Goal: Task Accomplishment & Management: Manage account settings

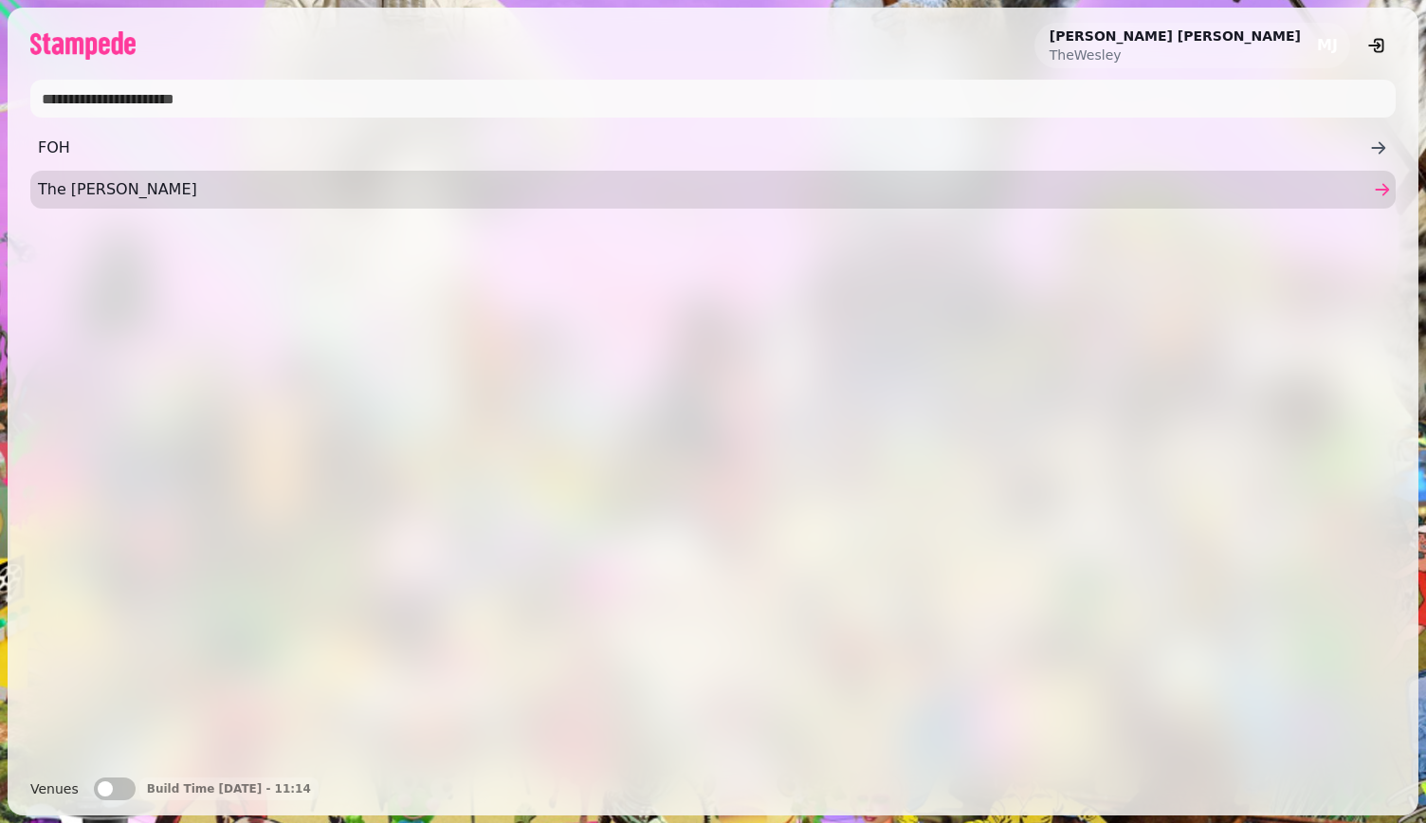
click at [647, 185] on span "The [PERSON_NAME]" at bounding box center [703, 189] width 1331 height 23
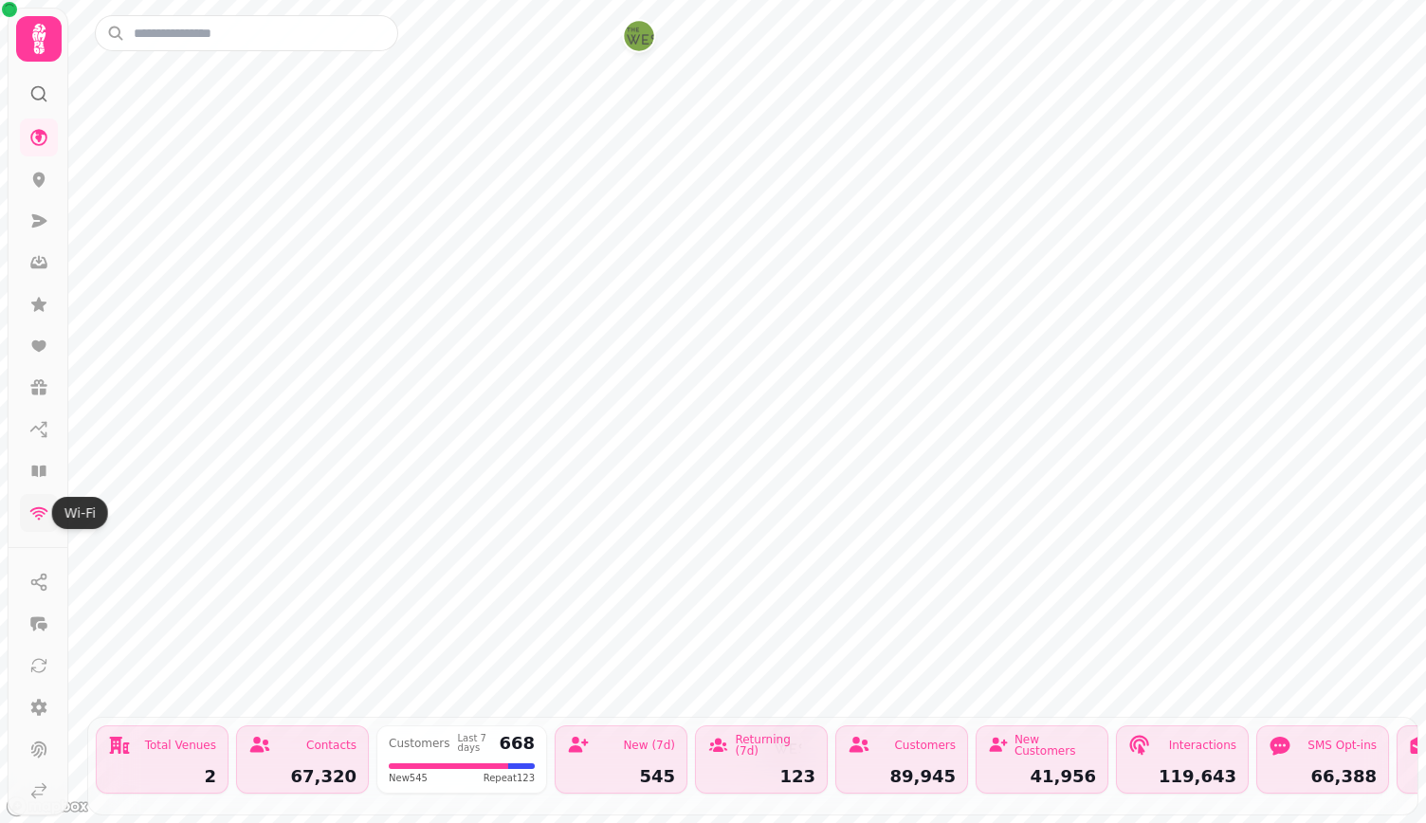
click at [30, 505] on icon at bounding box center [38, 512] width 19 height 19
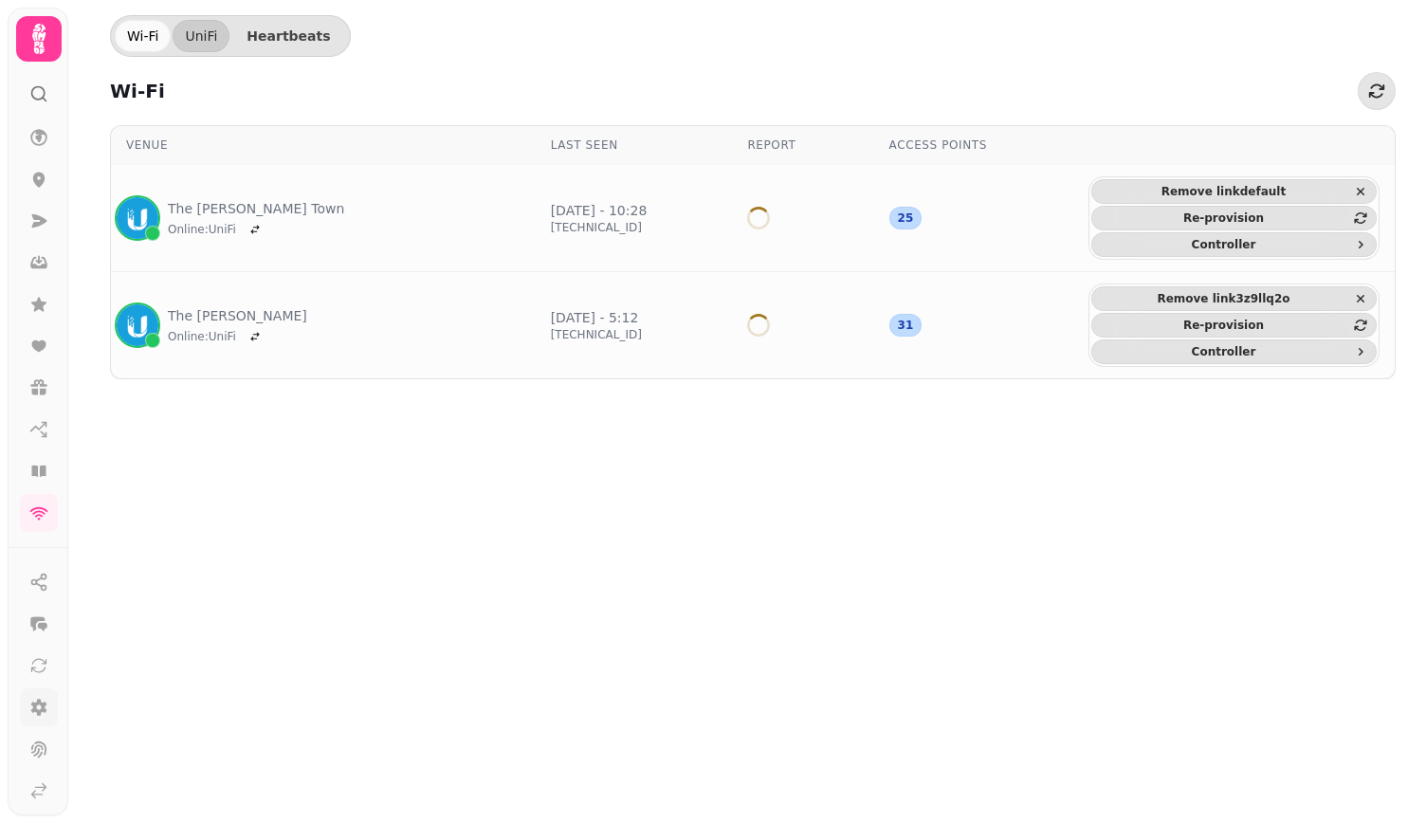
click at [40, 706] on icon at bounding box center [38, 707] width 19 height 19
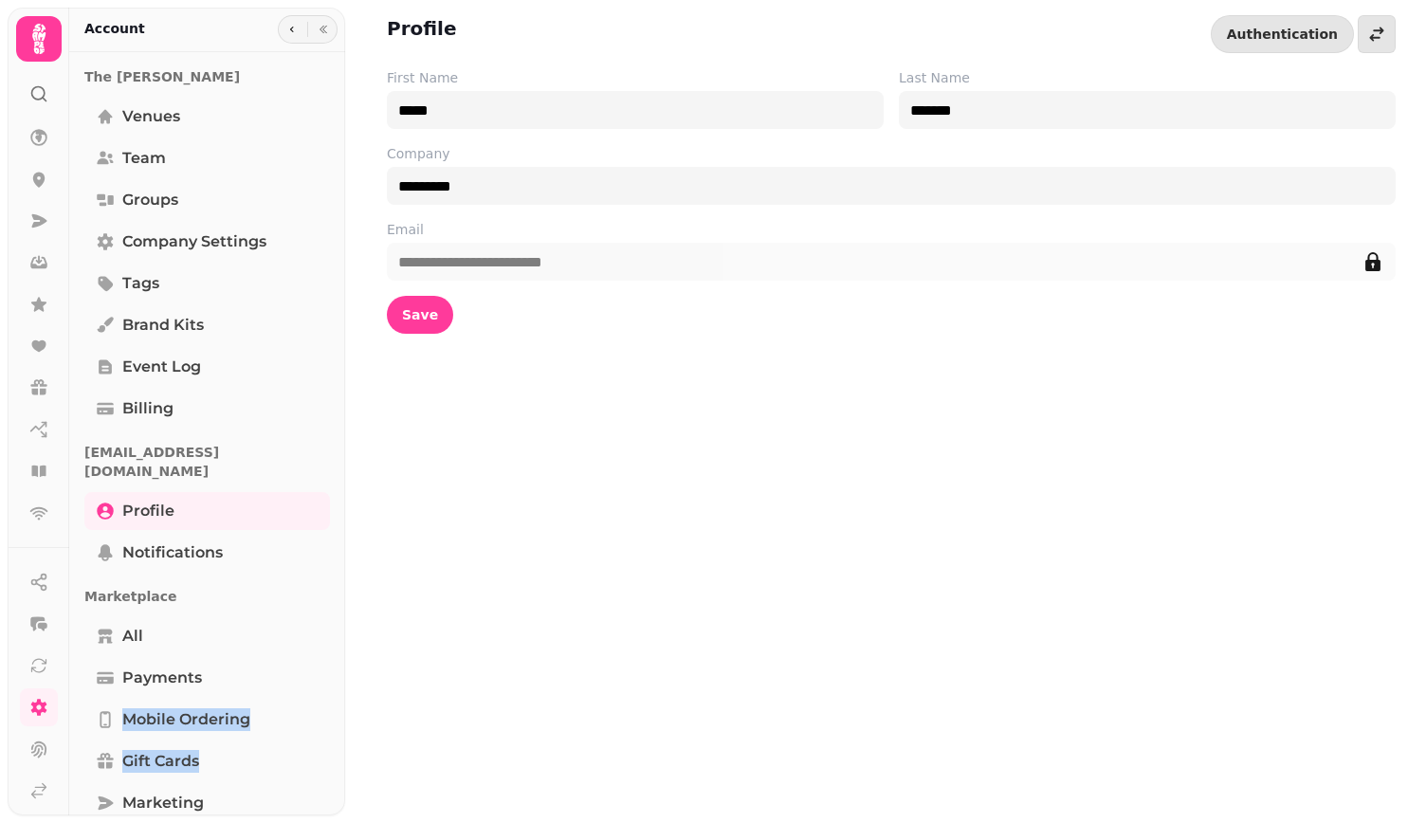
drag, startPoint x: 338, startPoint y: 671, endPoint x: 334, endPoint y: 724, distance: 53.3
click at [334, 724] on div "The [PERSON_NAME] Venues Team Groups Company settings Tags Brand Kits Event log…" at bounding box center [207, 600] width 276 height 1081
click at [337, 803] on div "The [PERSON_NAME] Venues Team Groups Company settings Tags Brand Kits Event log…" at bounding box center [207, 600] width 276 height 1081
drag, startPoint x: 336, startPoint y: 742, endPoint x: 338, endPoint y: 700, distance: 41.8
click at [338, 700] on div "The [PERSON_NAME] Venues Team Groups Company settings Tags Brand Kits Event log…" at bounding box center [207, 600] width 276 height 1081
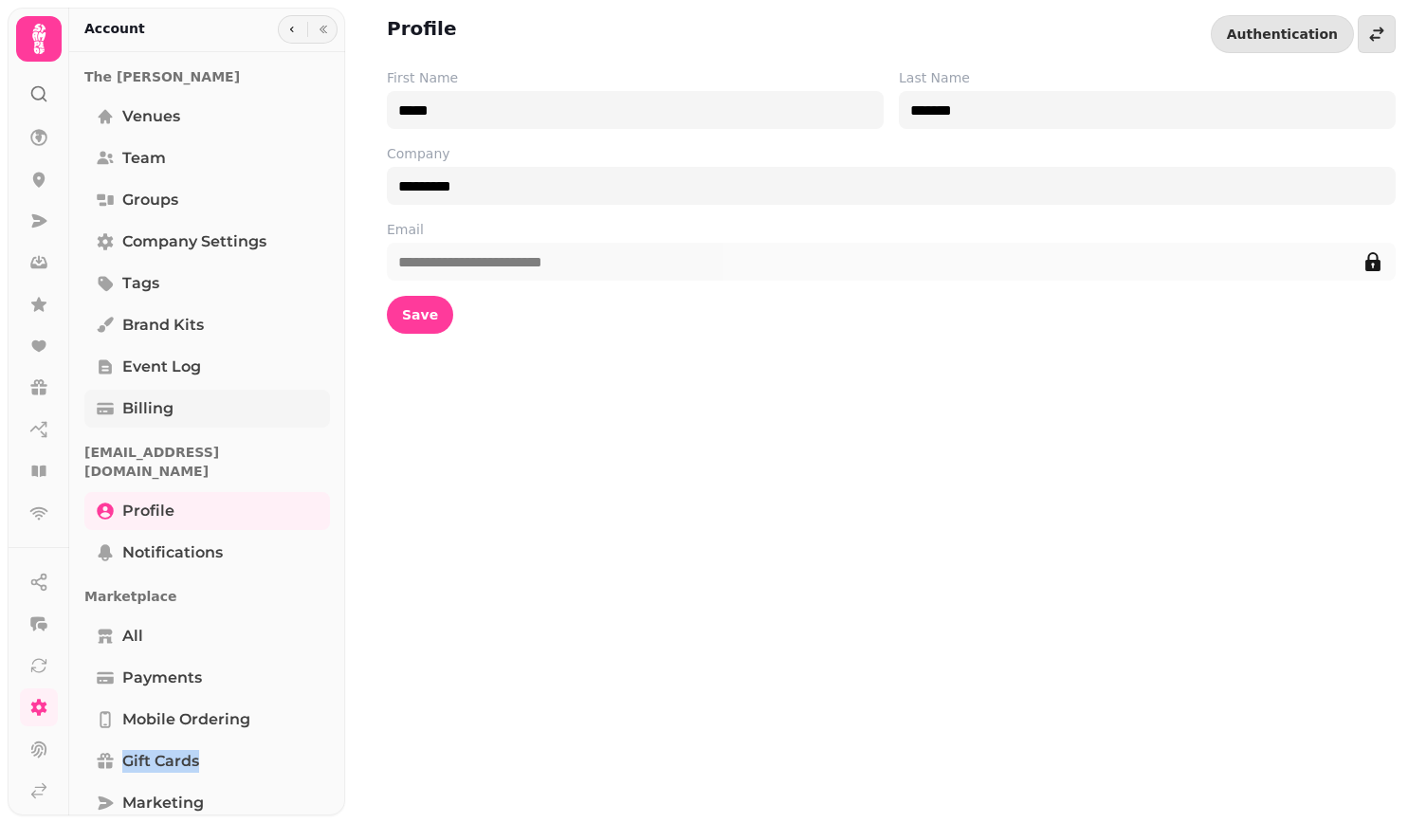
click at [224, 425] on link "Billing" at bounding box center [207, 409] width 246 height 38
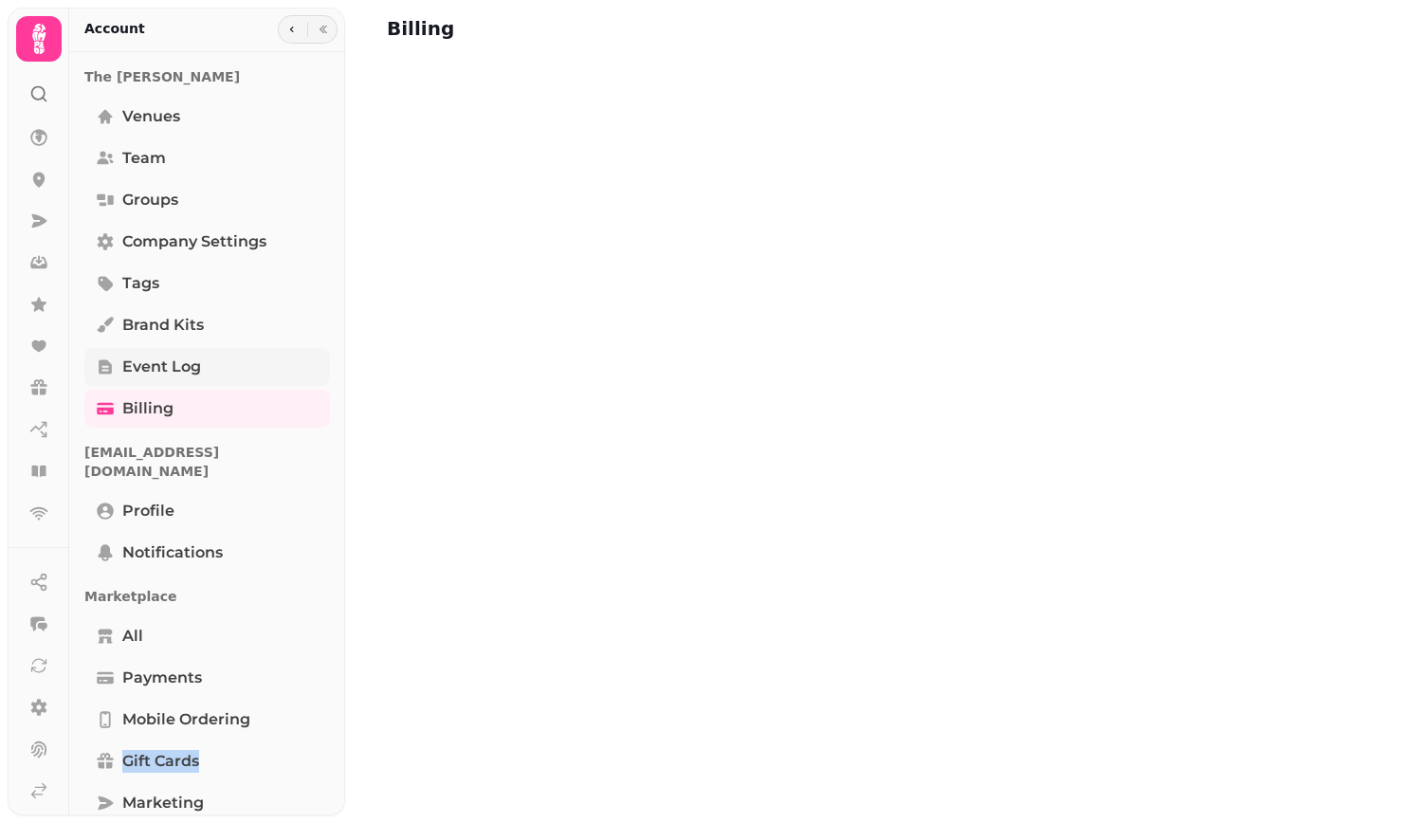
click at [212, 354] on link "Event log" at bounding box center [207, 367] width 246 height 38
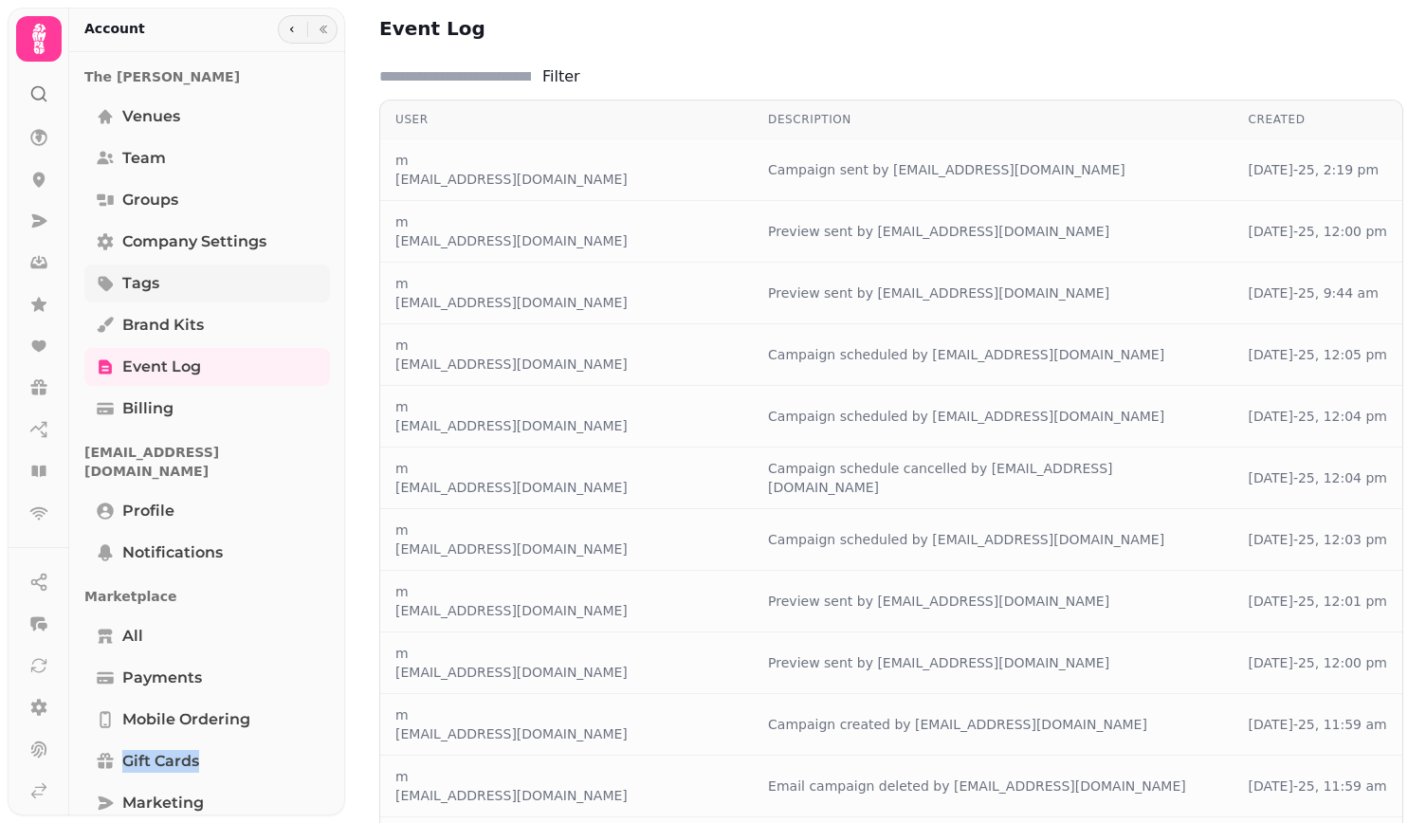
click at [208, 286] on link "Tags" at bounding box center [207, 283] width 246 height 38
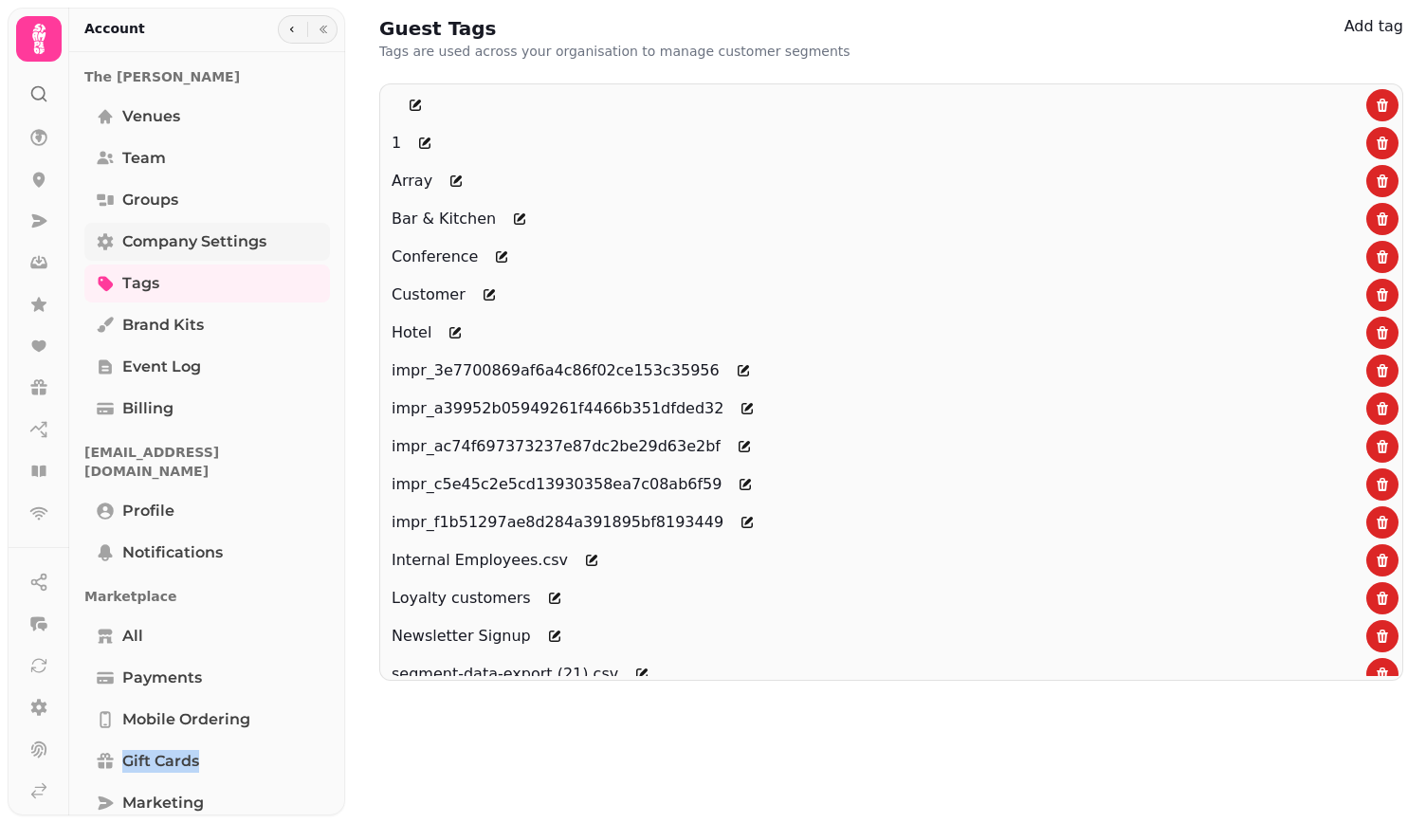
click at [188, 234] on span "Company settings" at bounding box center [194, 241] width 144 height 23
select select "**********"
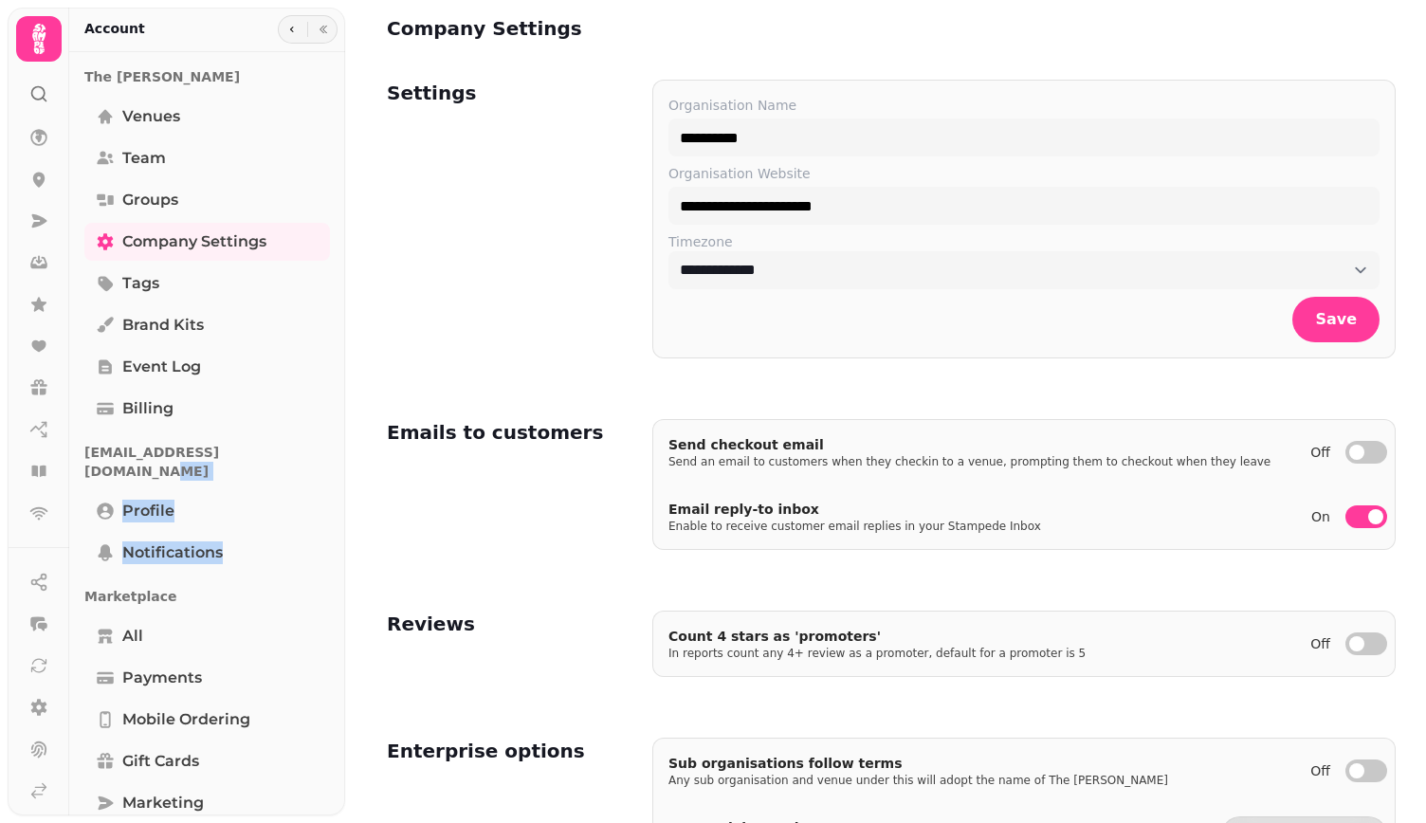
drag, startPoint x: 338, startPoint y: 458, endPoint x: 332, endPoint y: 527, distance: 69.5
click at [332, 527] on div "The [PERSON_NAME] Venues Team Groups Company settings Tags Brand Kits Event log…" at bounding box center [207, 600] width 276 height 1081
click at [336, 805] on div "The [PERSON_NAME] Venues Team Groups Company settings Tags Brand Kits Event log…" at bounding box center [207, 600] width 276 height 1081
click at [164, 151] on span "Team" at bounding box center [144, 158] width 44 height 23
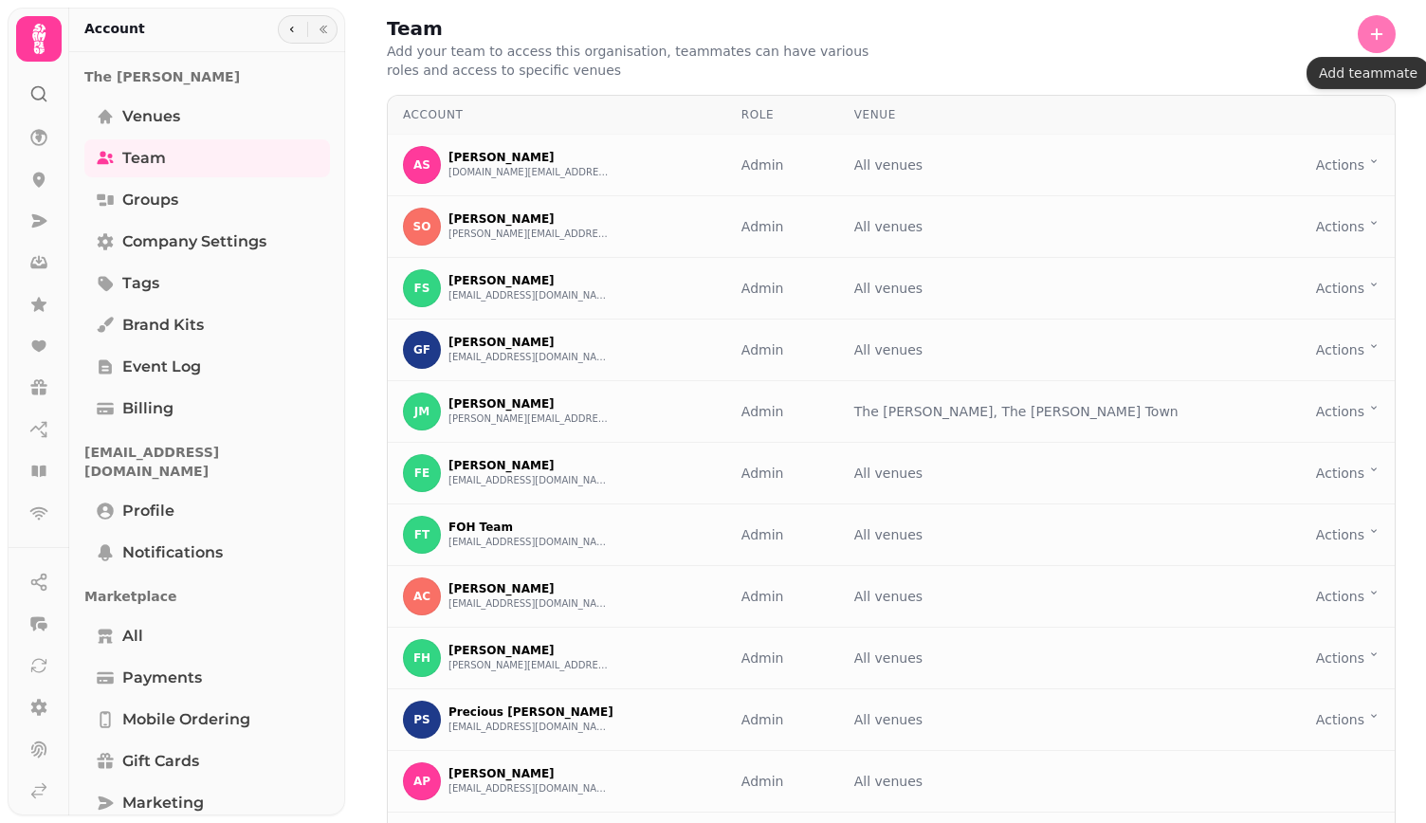
click at [1367, 35] on icon "button" at bounding box center [1376, 34] width 19 height 19
select select "*****"
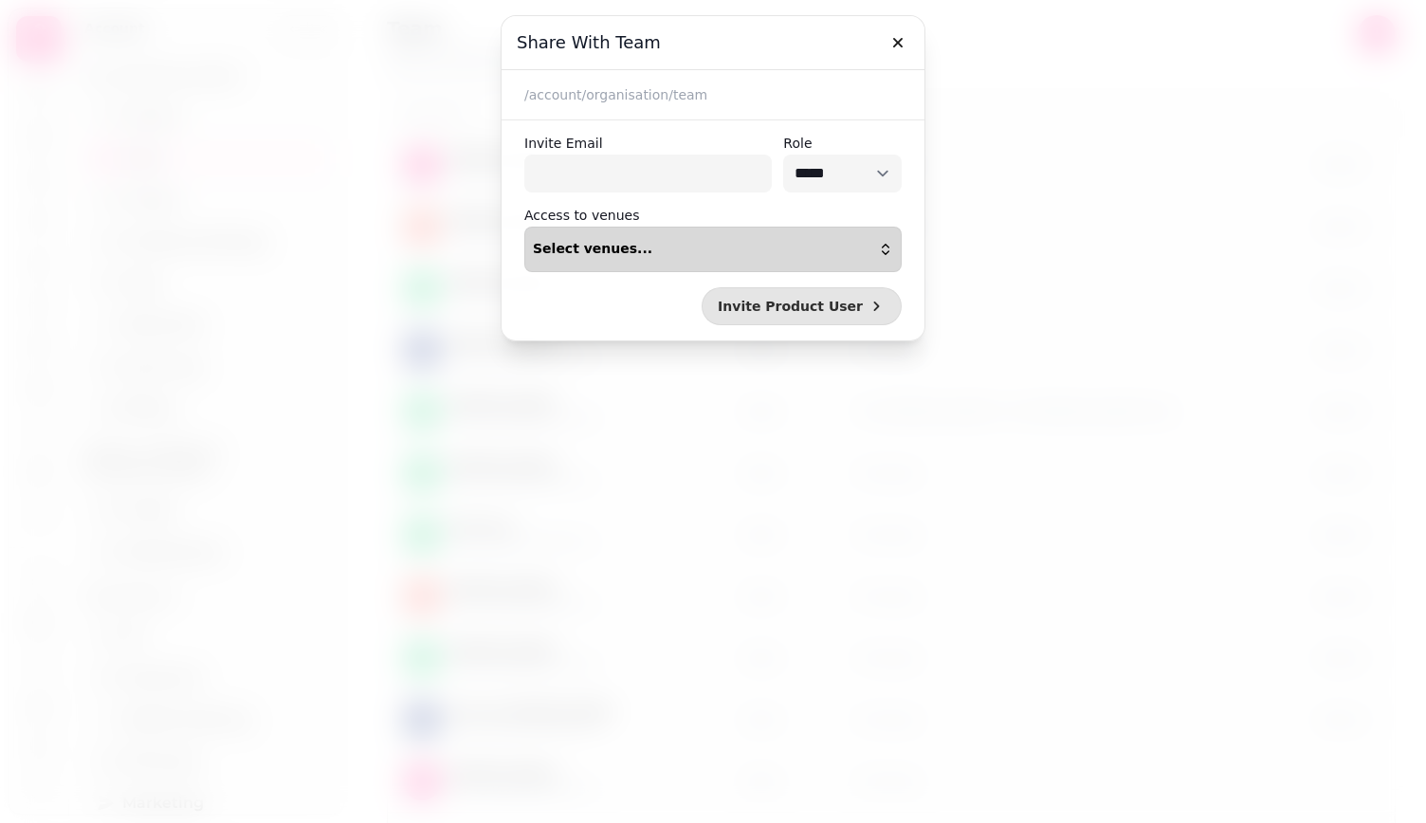
click at [705, 249] on div "Select venues..." at bounding box center [713, 249] width 360 height 15
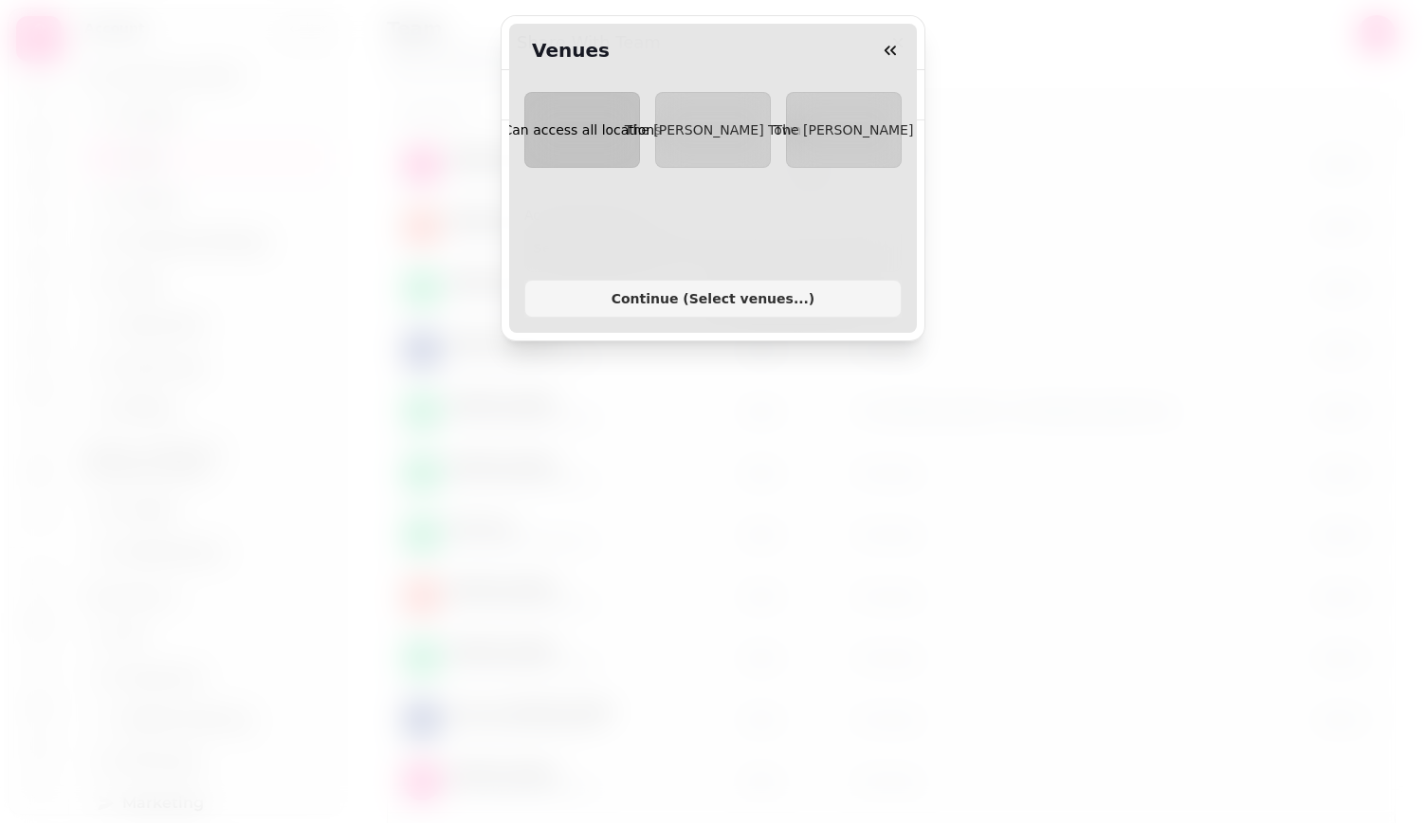
click at [602, 134] on span "Can access all locations" at bounding box center [582, 129] width 158 height 15
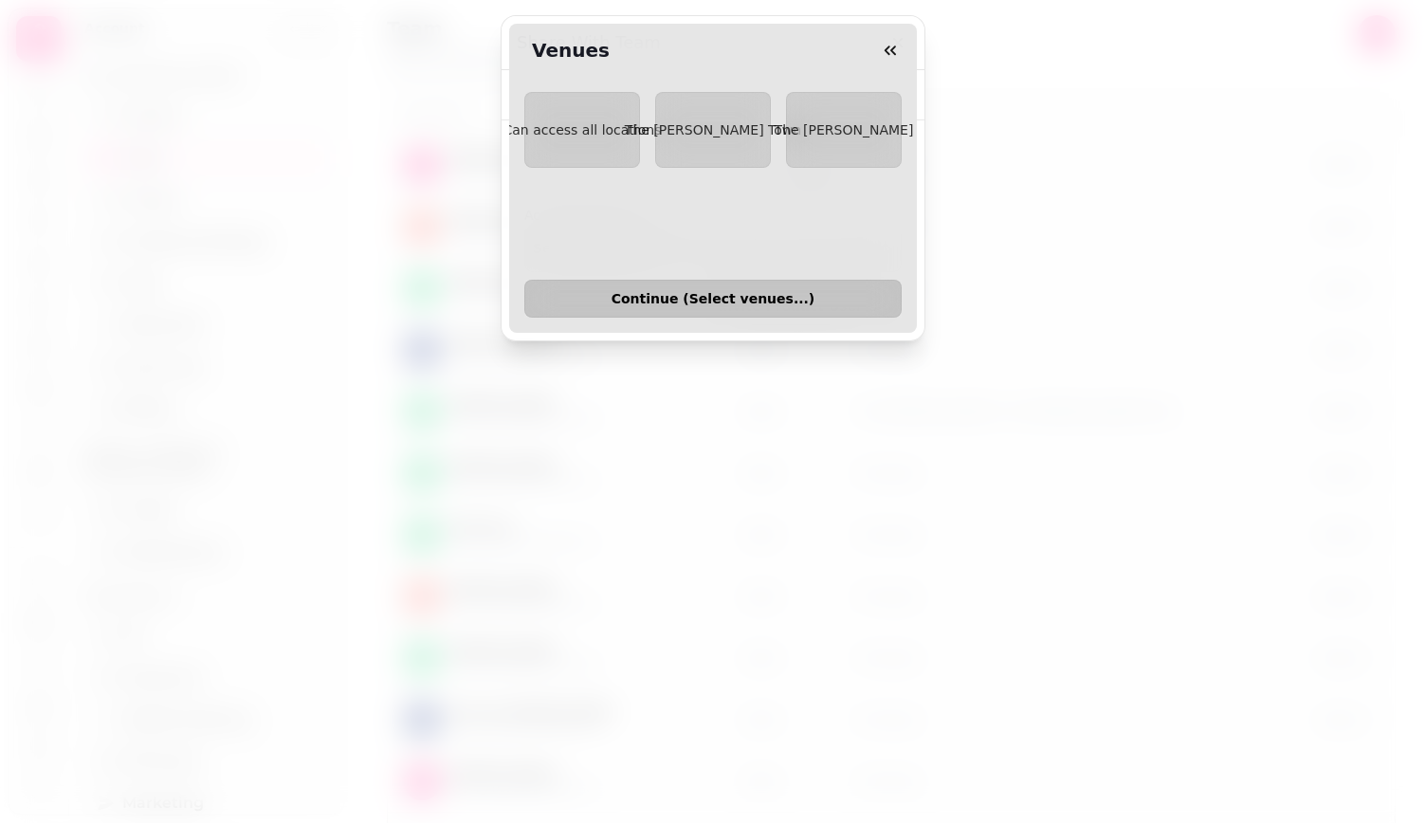
click at [666, 292] on span "Continue ( Select venues... )" at bounding box center [712, 298] width 345 height 13
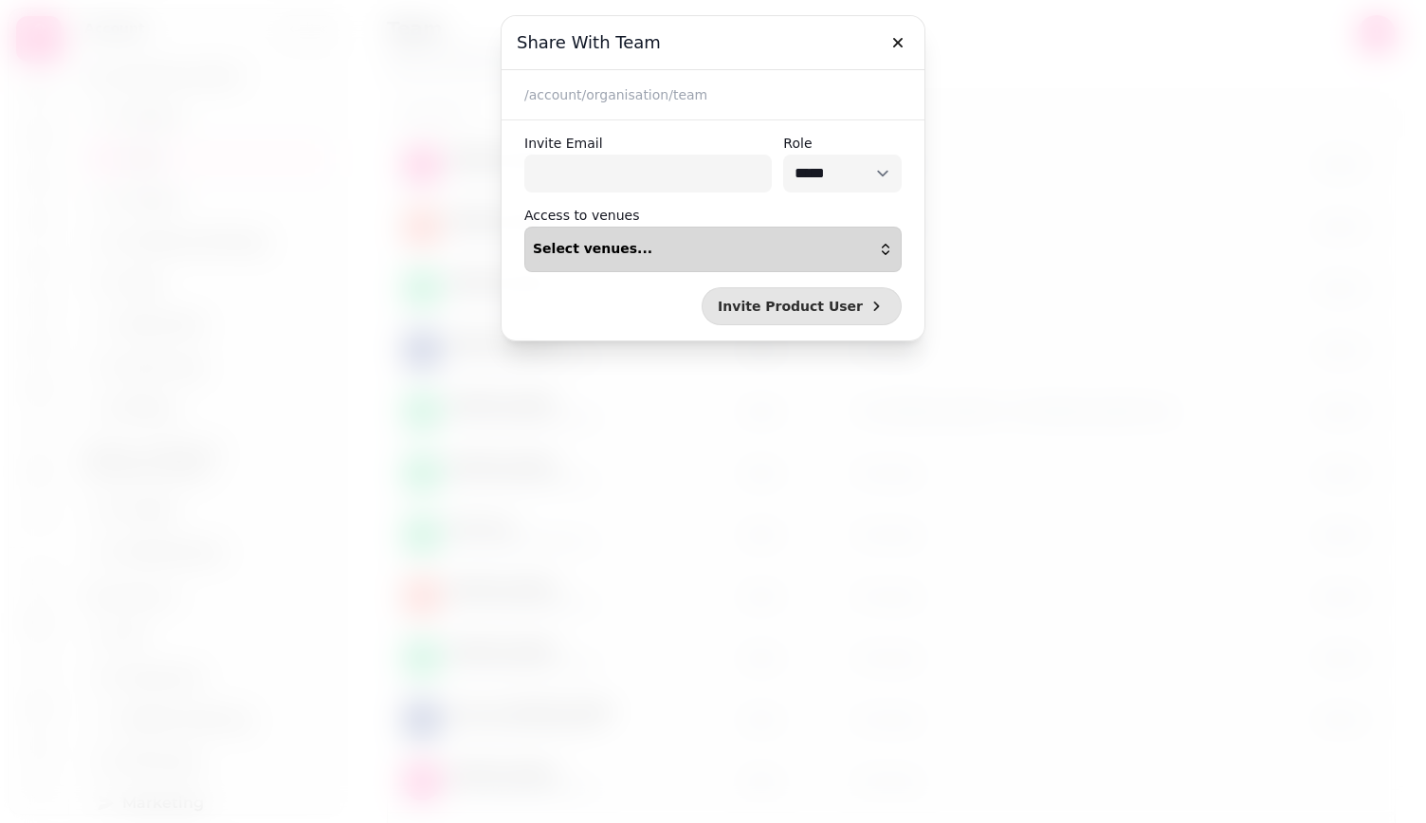
click at [681, 245] on div "Select venues..." at bounding box center [713, 249] width 360 height 15
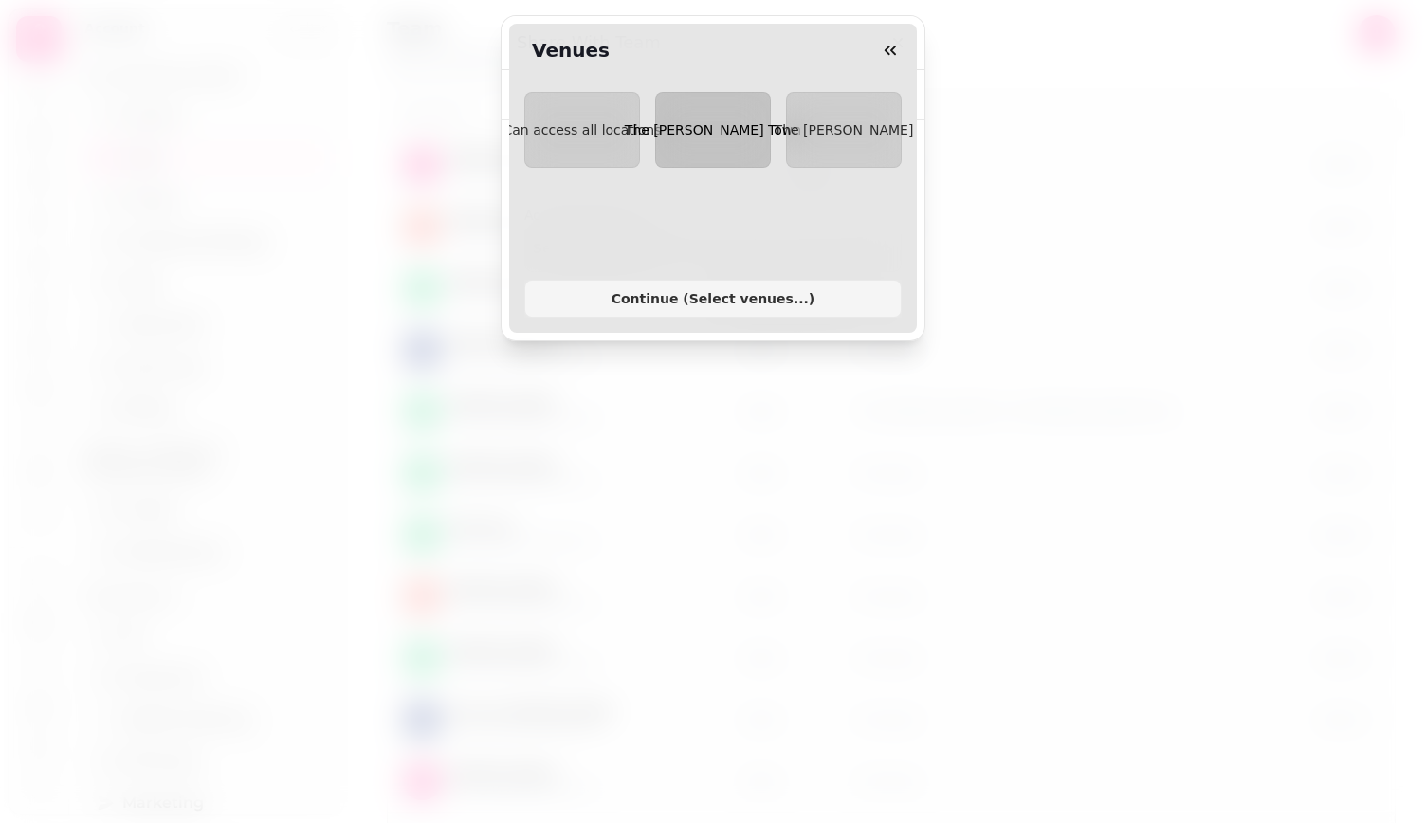
click at [687, 154] on button "The [PERSON_NAME] Town" at bounding box center [713, 130] width 116 height 76
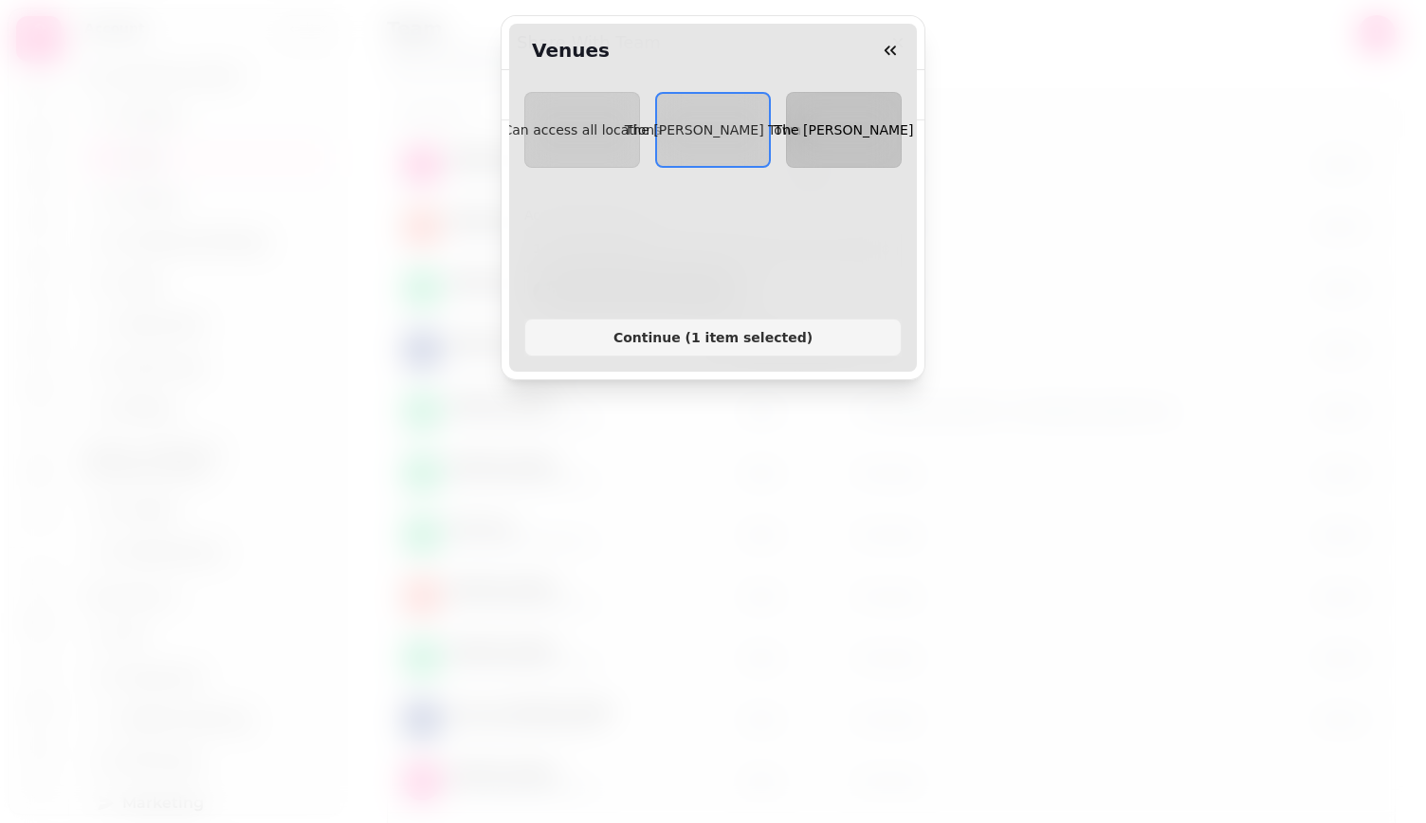
click at [817, 130] on span "The [PERSON_NAME]" at bounding box center [843, 129] width 139 height 15
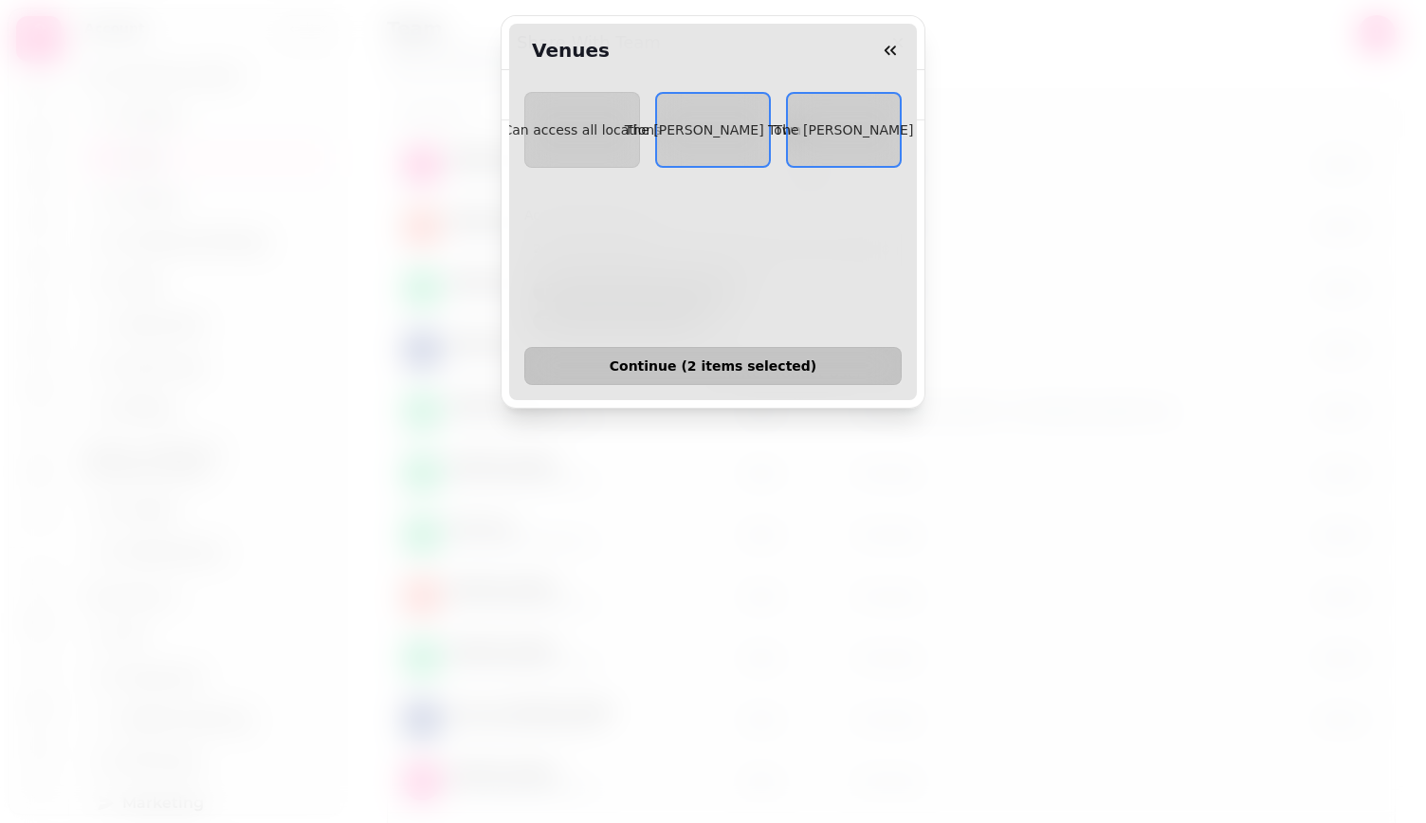
click at [763, 359] on span "Continue ( 2 items selected )" at bounding box center [712, 365] width 345 height 13
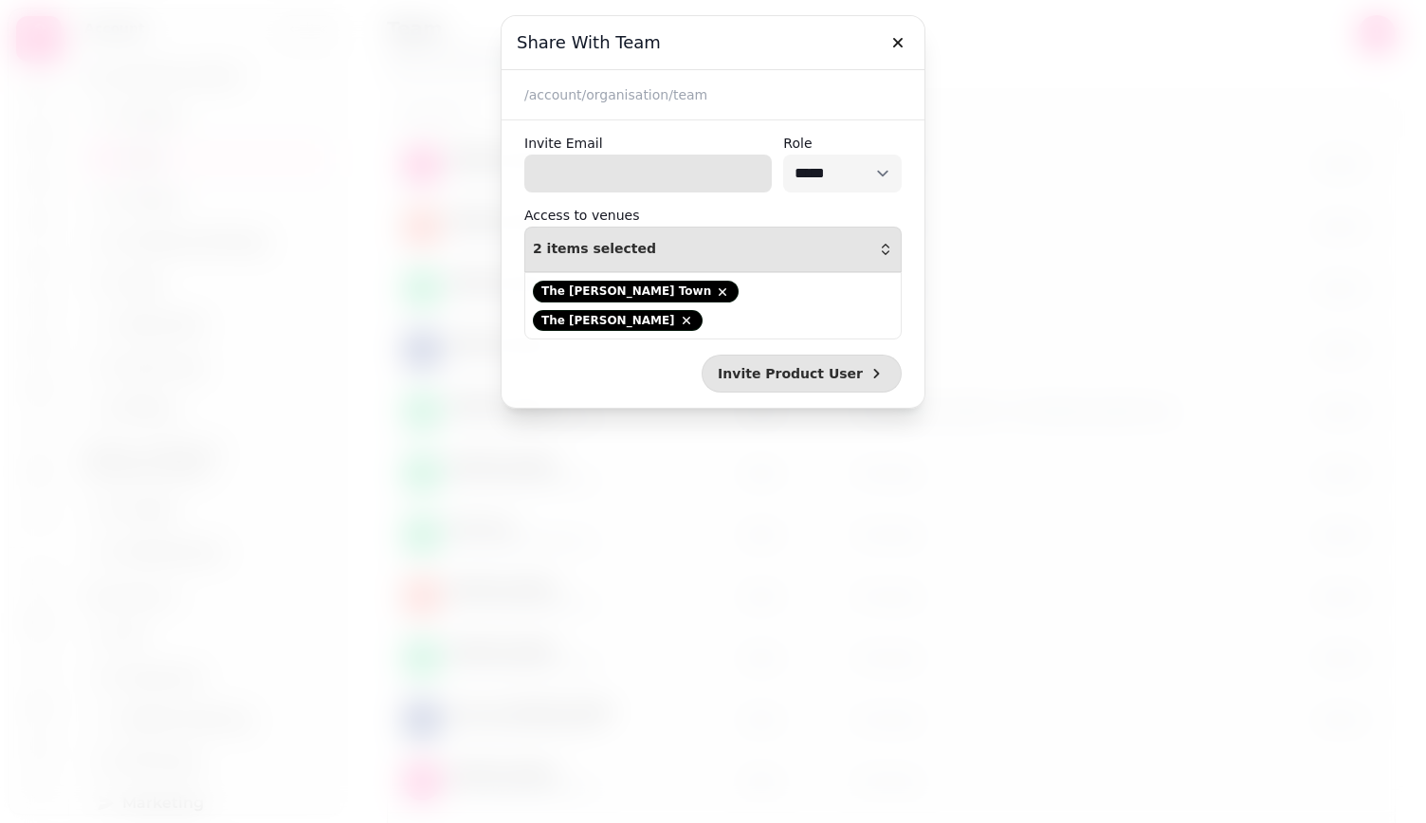
click at [609, 174] on input "Invite Email" at bounding box center [647, 174] width 247 height 38
paste input "**********"
type input "**********"
click at [818, 355] on button "Invite Product User" at bounding box center [801, 374] width 200 height 38
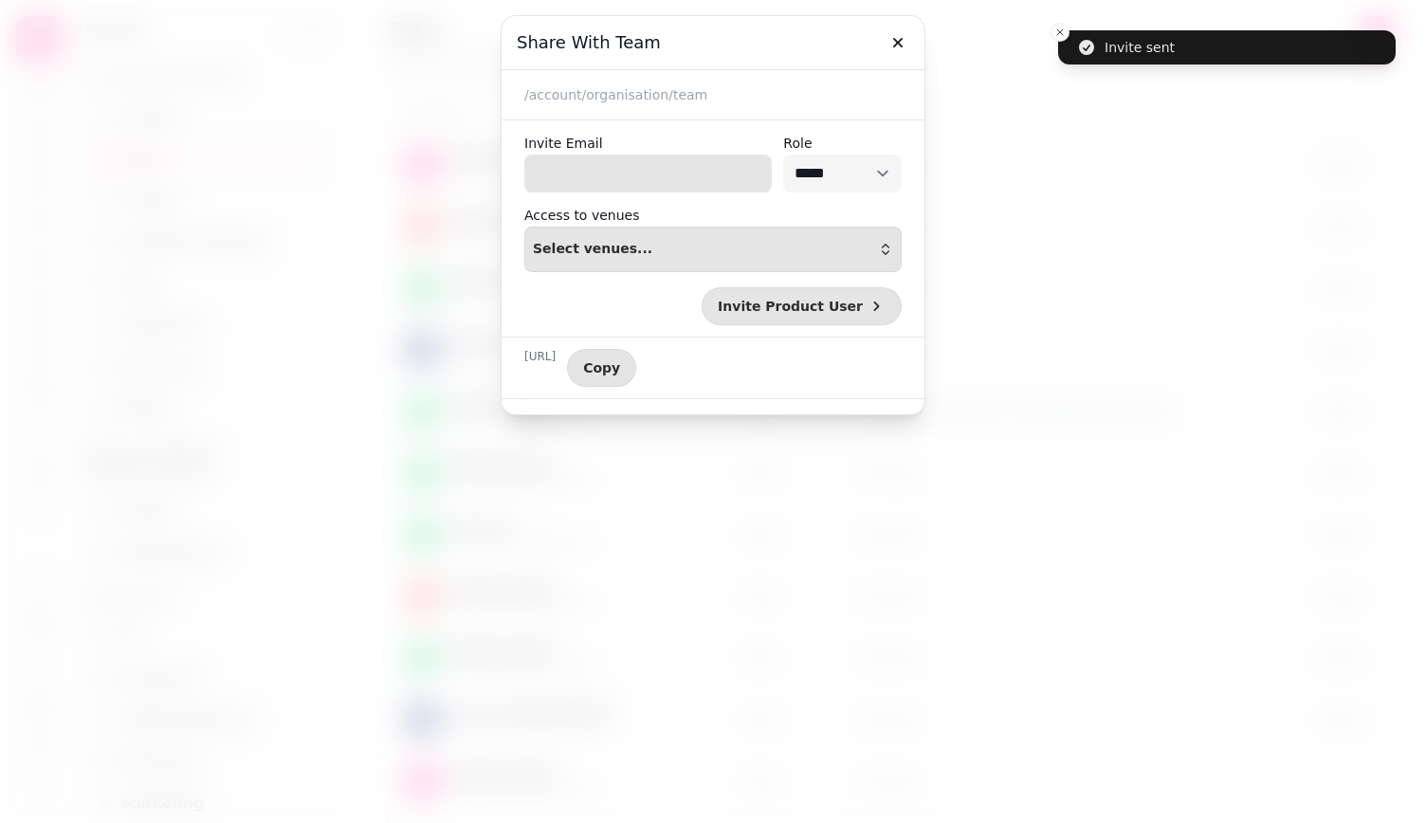
click at [558, 170] on input "Invite Email" at bounding box center [647, 174] width 247 height 38
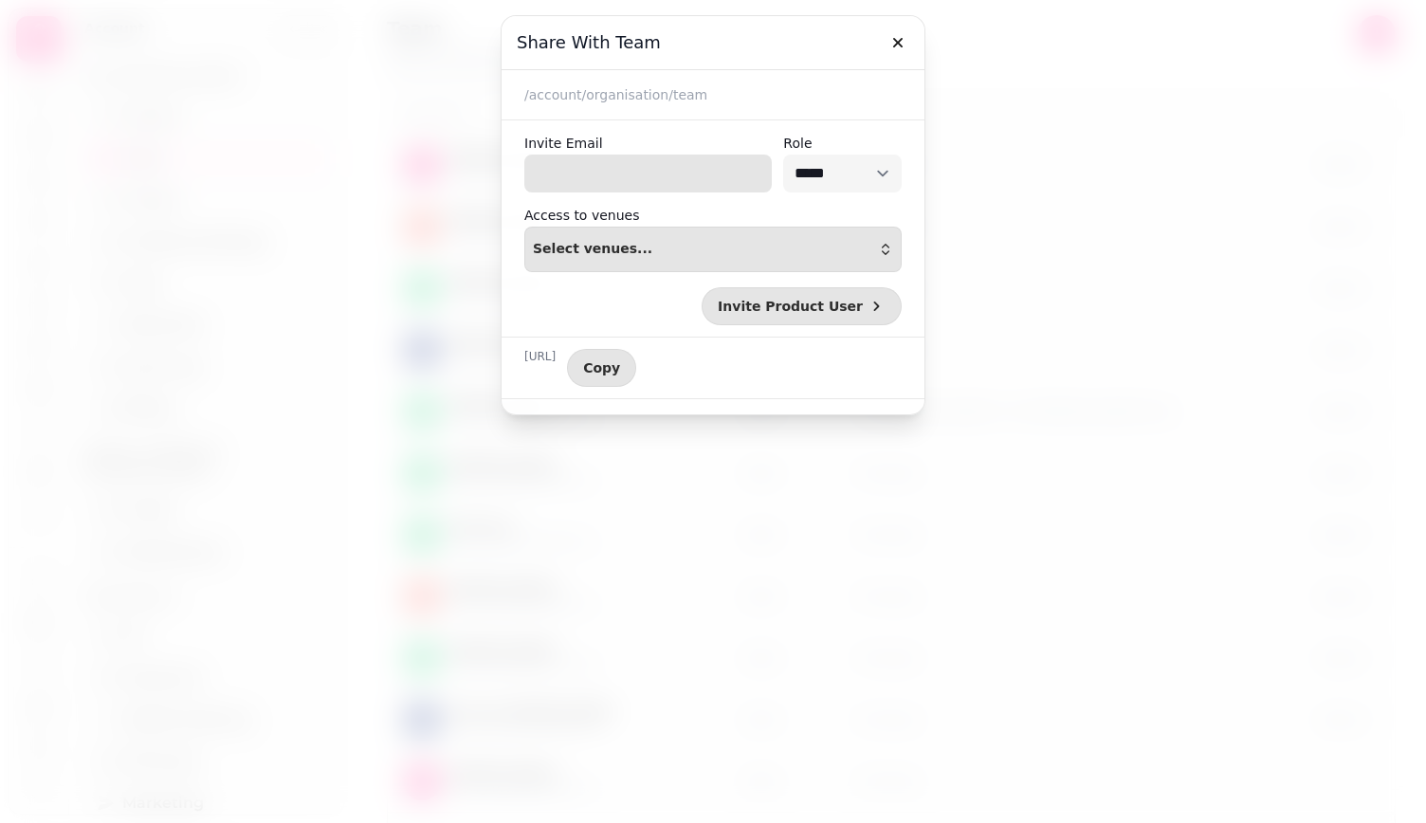
paste input "**********"
type input "**********"
click at [849, 315] on button "Invite Product User" at bounding box center [801, 306] width 200 height 38
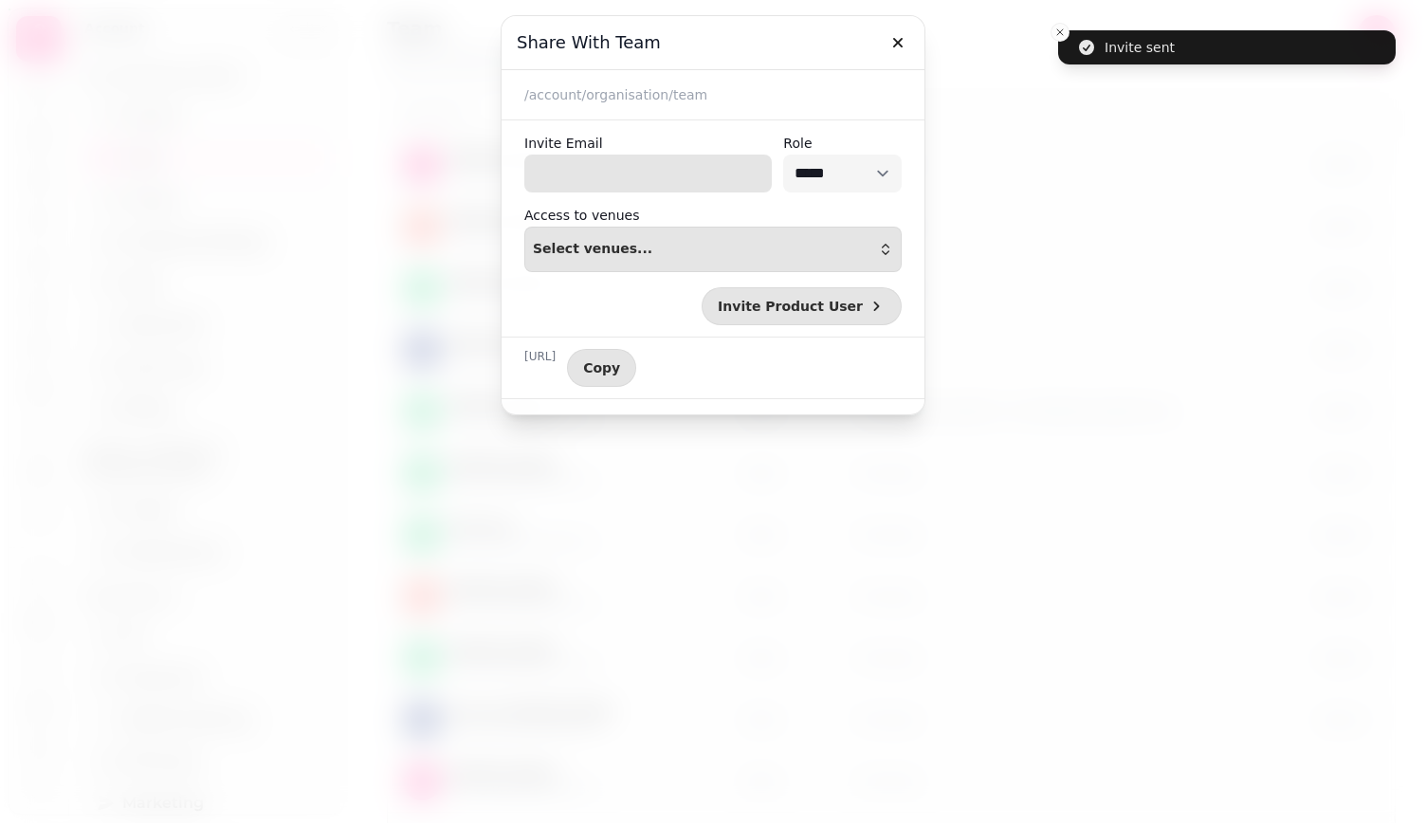
click at [590, 172] on input "Invite Email" at bounding box center [647, 174] width 247 height 38
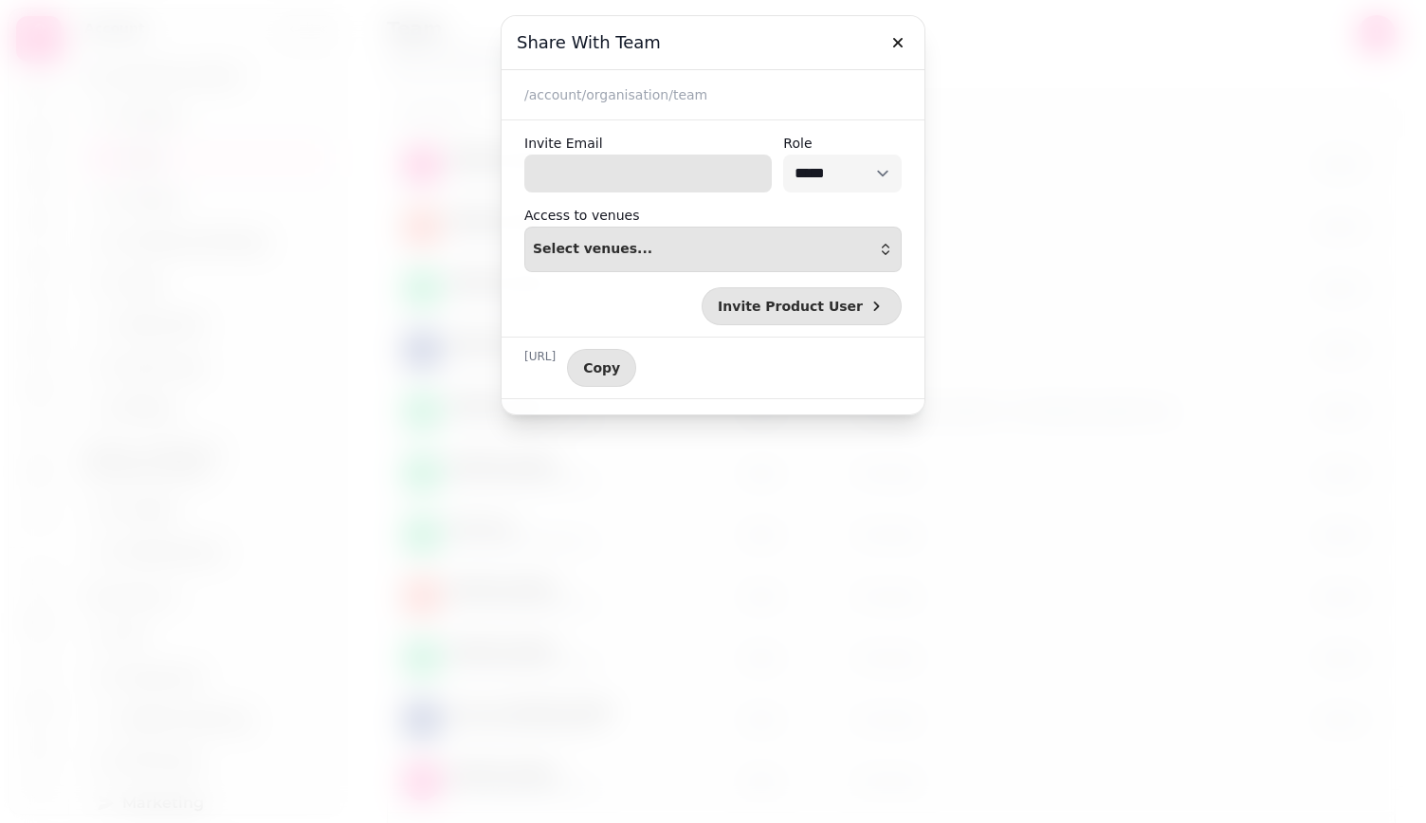
click at [567, 179] on input "Invite Email" at bounding box center [647, 174] width 247 height 38
click at [583, 179] on input "Invite Email" at bounding box center [647, 174] width 247 height 38
paste input "**********"
type input "**********"
click at [846, 311] on span "Invite Product User" at bounding box center [790, 306] width 145 height 13
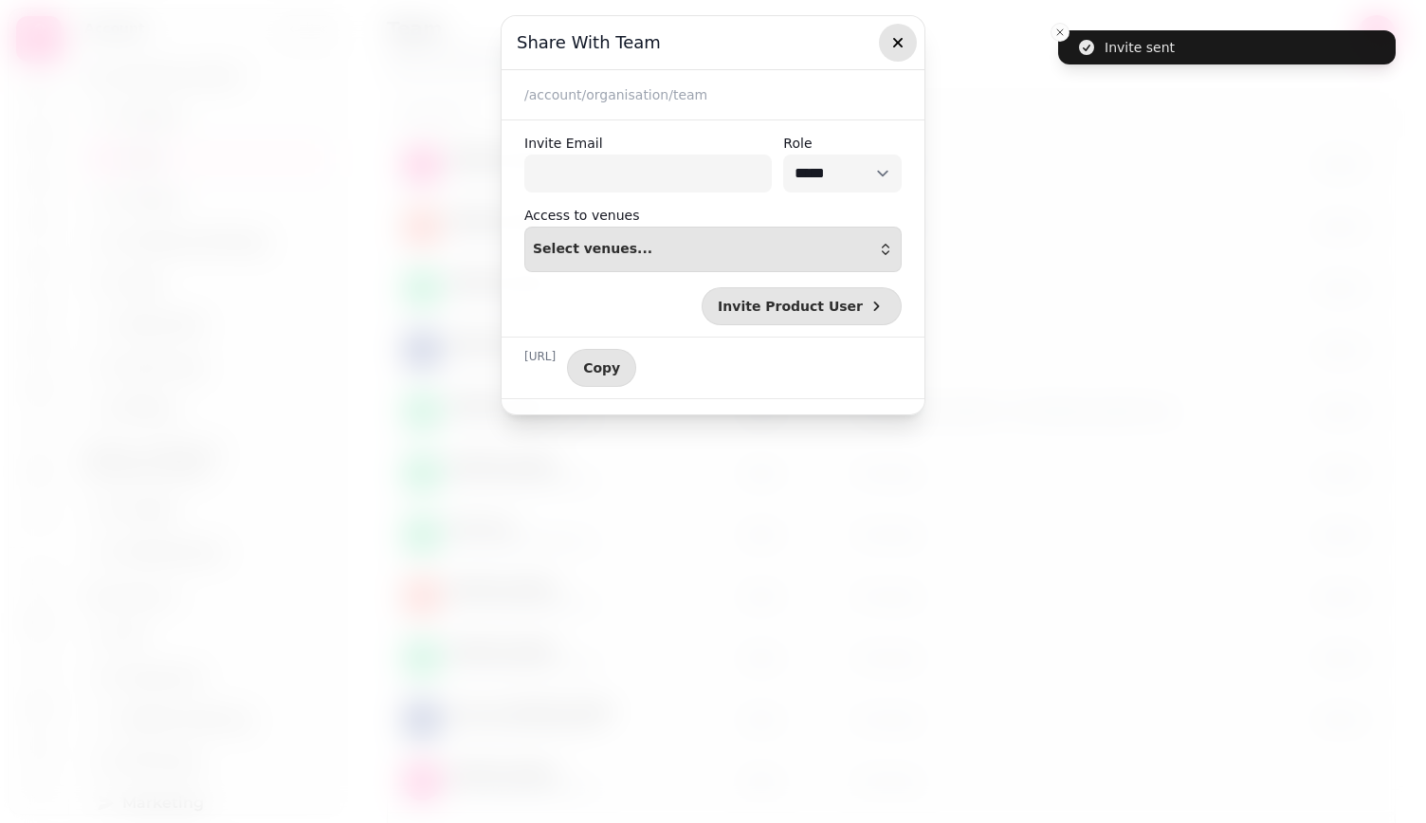
click at [895, 35] on icon "button" at bounding box center [897, 42] width 19 height 19
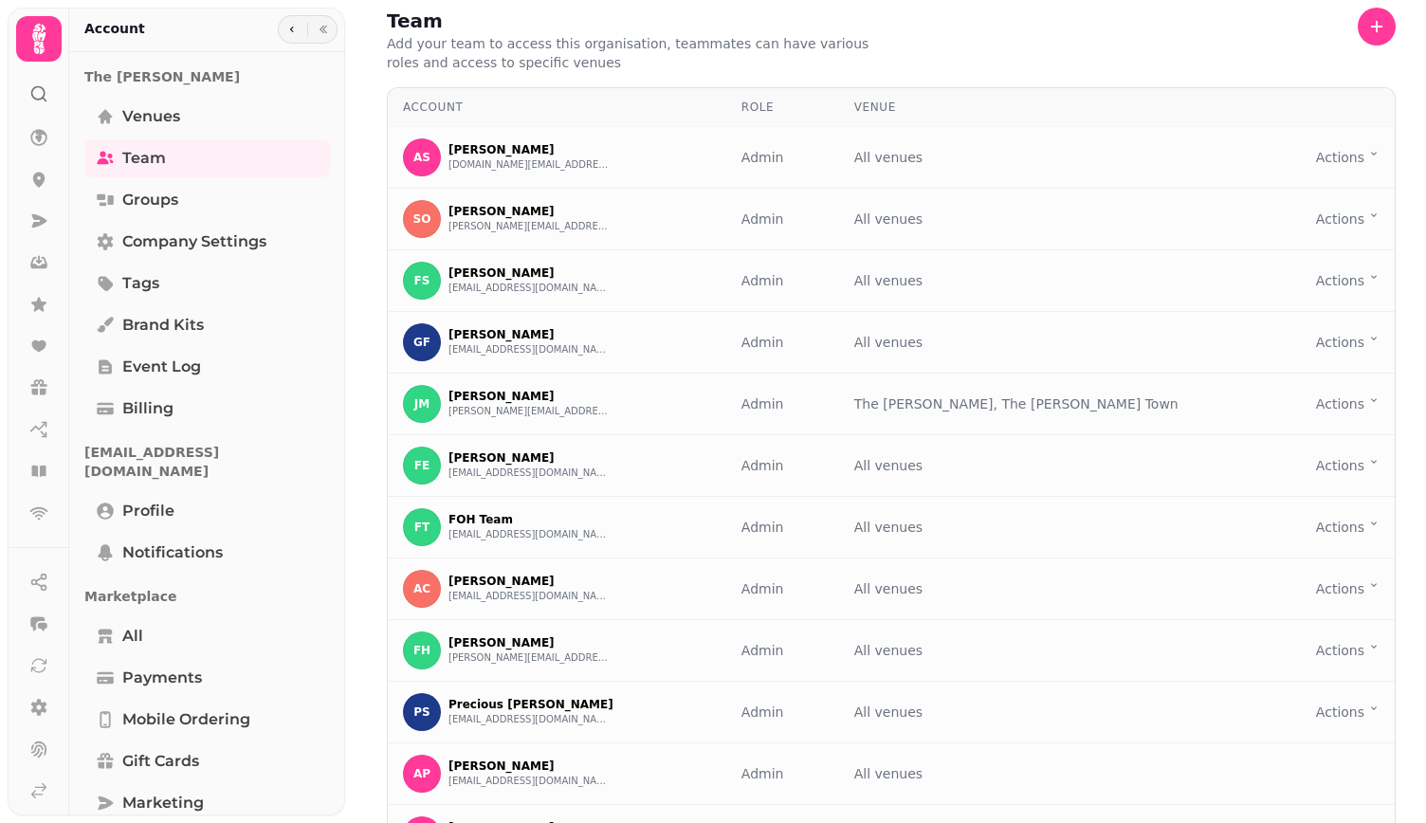
scroll to position [7, 0]
